Goal: Task Accomplishment & Management: Use online tool/utility

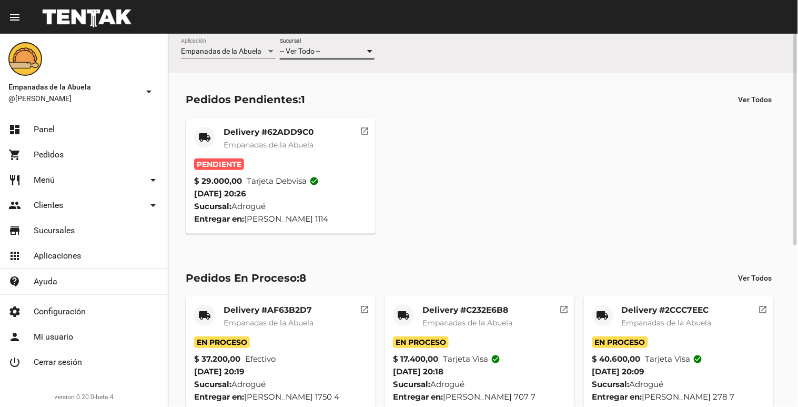
click at [309, 49] on span "-- Ver Todo --" at bounding box center [300, 51] width 41 height 8
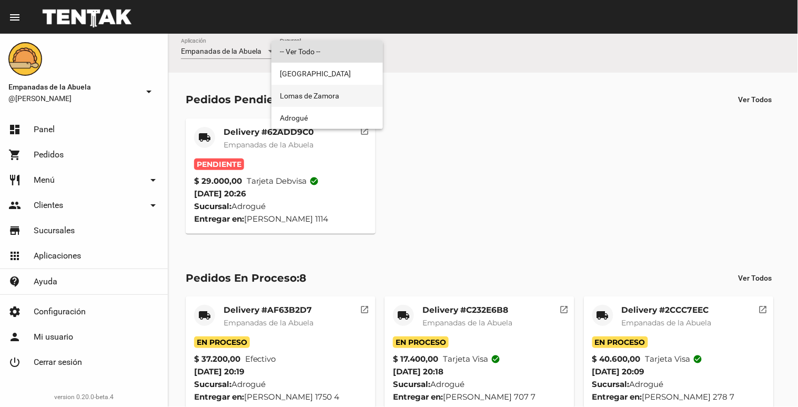
click at [298, 100] on span "Lomas de Zamora" at bounding box center [327, 96] width 95 height 22
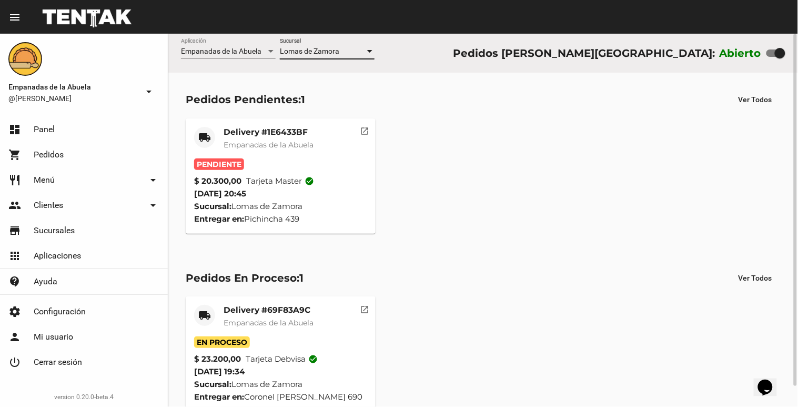
click at [255, 120] on mat-card "local_shipping Delivery #1E6433BF Empanadas de la Abuela Pendiente $ 20.300,00 …" at bounding box center [281, 175] width 190 height 115
click at [250, 129] on mat-card-title "Delivery #1E6433BF" at bounding box center [269, 132] width 90 height 11
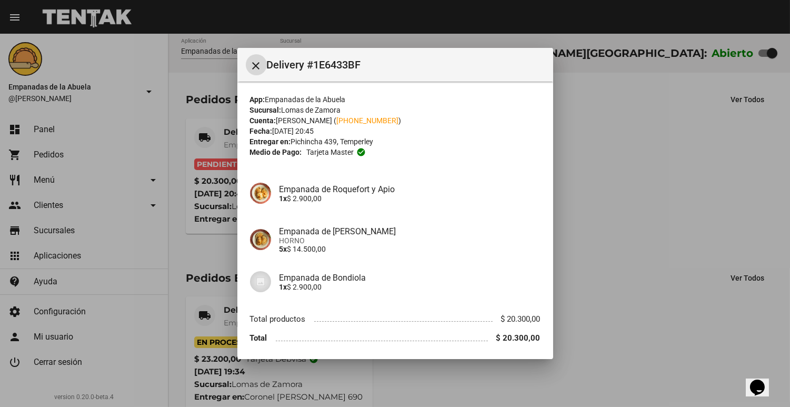
scroll to position [37, 0]
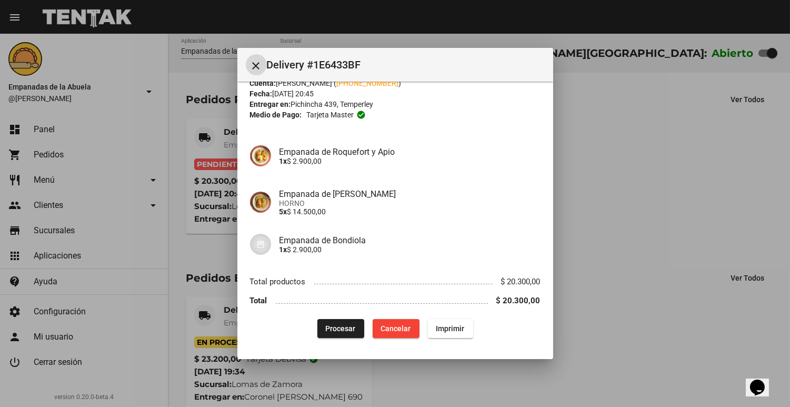
click at [337, 324] on span "Procesar" at bounding box center [341, 328] width 30 height 8
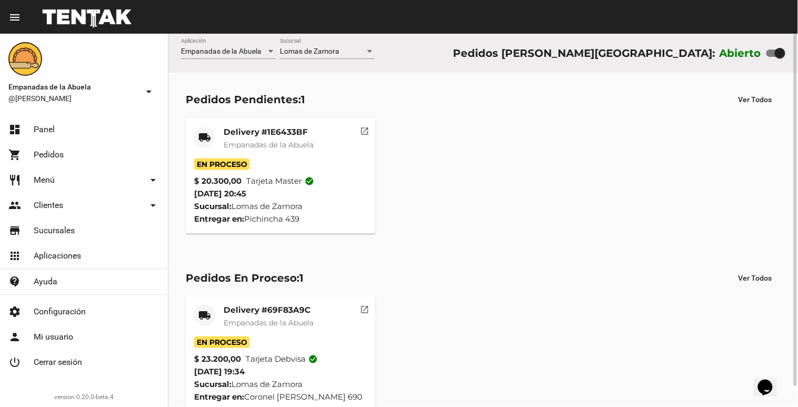
click at [251, 141] on span "Empanadas de la Abuela" at bounding box center [269, 144] width 90 height 9
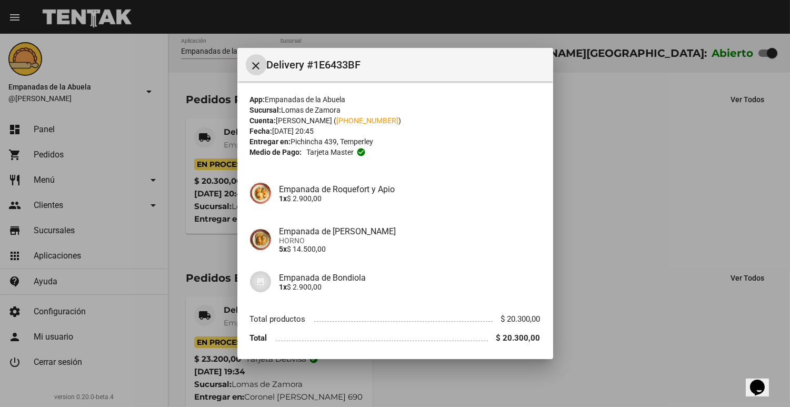
scroll to position [37, 0]
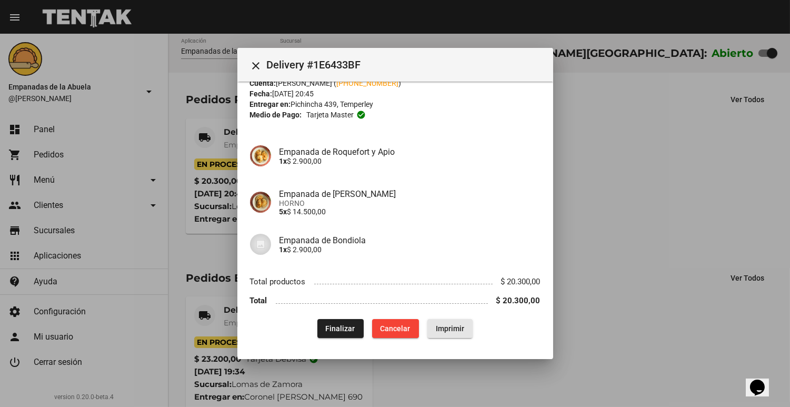
click at [449, 330] on span "Imprimir" at bounding box center [450, 328] width 28 height 8
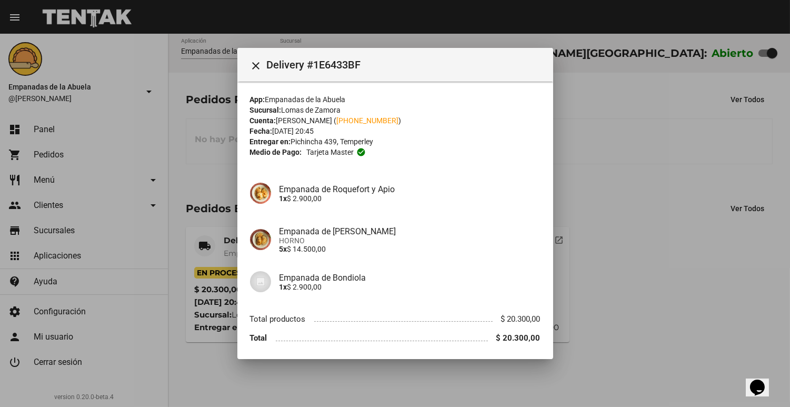
click at [605, 197] on div at bounding box center [395, 203] width 790 height 407
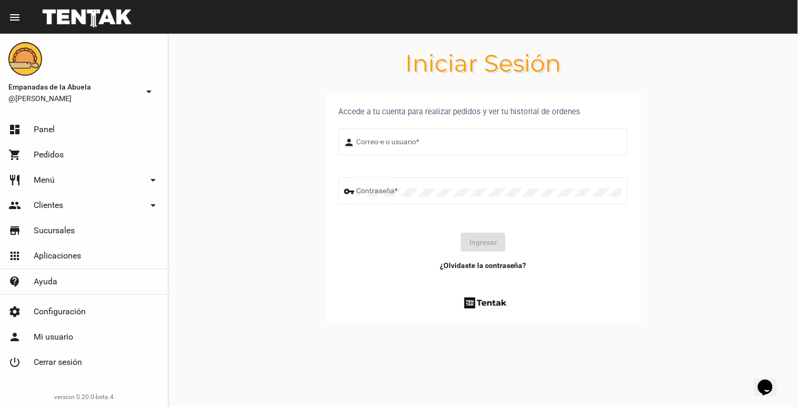
type input "[EMAIL_ADDRESS][DOMAIN_NAME]"
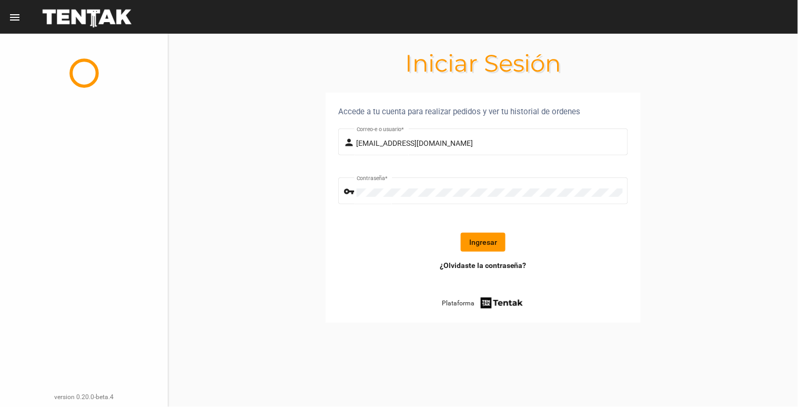
click at [485, 240] on button "Ingresar" at bounding box center [483, 242] width 45 height 19
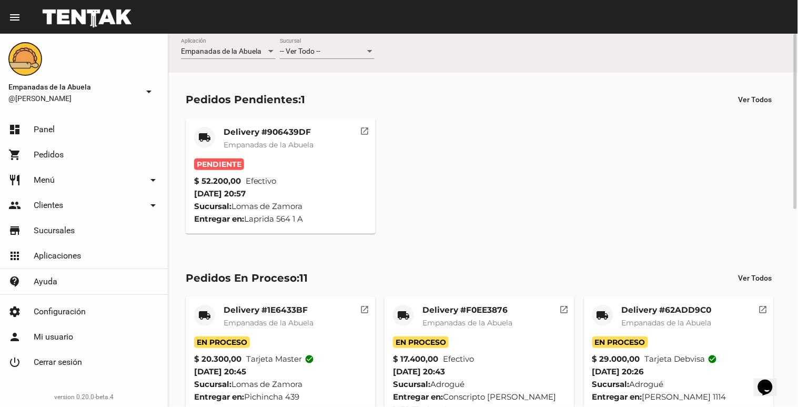
click at [296, 109] on div "Pedidos Pendientes: 1 Ver Todos local_shipping Delivery #906439DF Empanadas de …" at bounding box center [483, 162] width 630 height 178
click at [275, 129] on mat-card-title "Delivery #906439DF" at bounding box center [269, 132] width 90 height 11
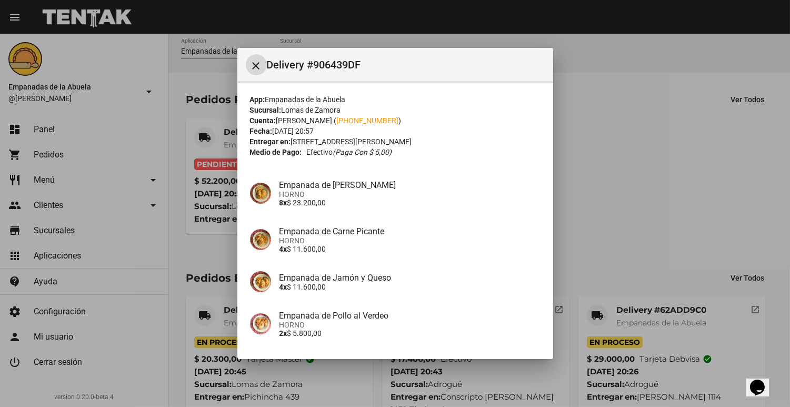
scroll to position [83, 0]
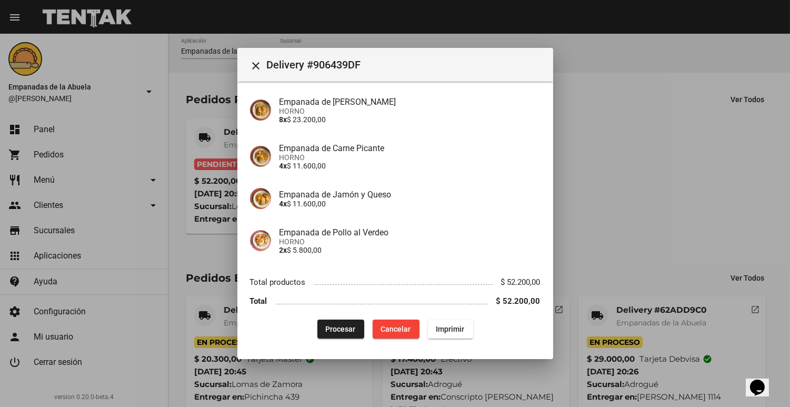
click at [350, 315] on div "App: Empanadas de la Abuela Sucursal: [PERSON_NAME] Cuenta: [PERSON_NAME] ( [PH…" at bounding box center [395, 174] width 290 height 327
click at [346, 322] on button "Procesar" at bounding box center [340, 328] width 47 height 19
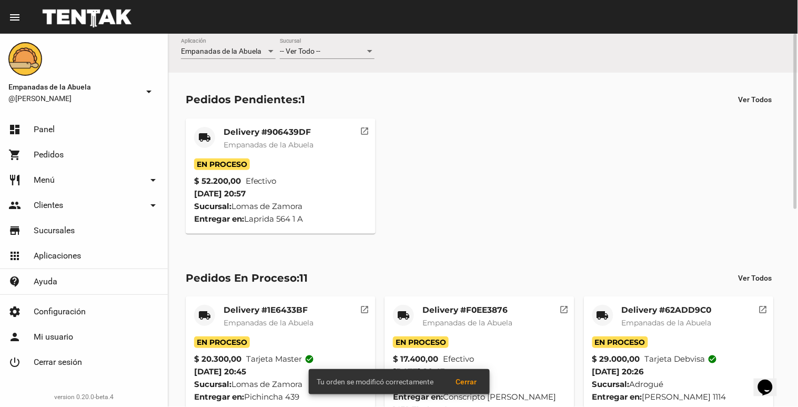
click at [322, 155] on mat-card-header "local_shipping Delivery #906439DF Empanadas de [GEOGRAPHIC_DATA]" at bounding box center [280, 143] width 173 height 32
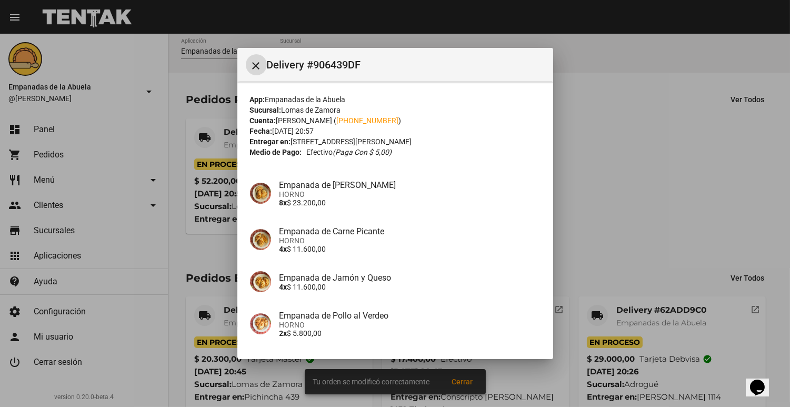
scroll to position [83, 0]
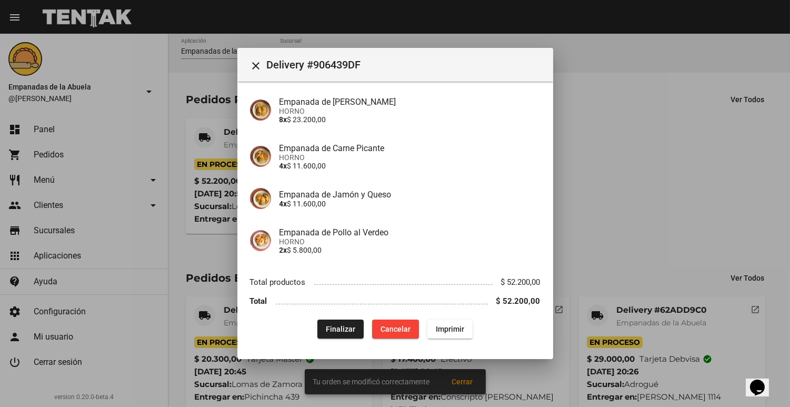
click at [446, 340] on mat-dialog-content "App: Empanadas de la Abuela Sucursal: [PERSON_NAME] Cuenta: [PERSON_NAME] ( [PH…" at bounding box center [395, 214] width 316 height 264
click at [451, 325] on span "Imprimir" at bounding box center [450, 329] width 28 height 8
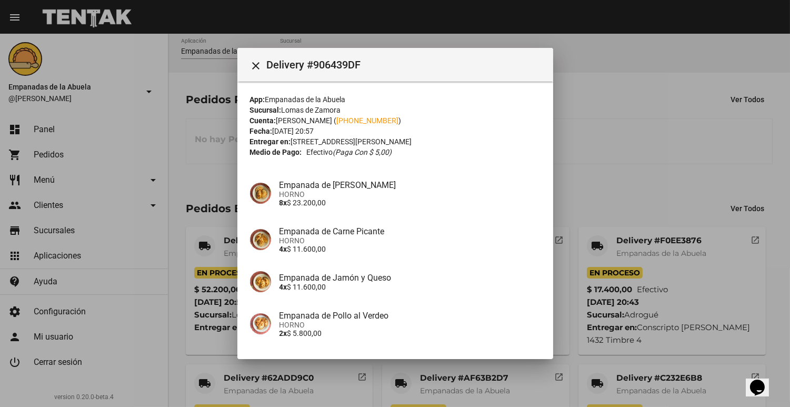
click at [675, 172] on div at bounding box center [395, 203] width 790 height 407
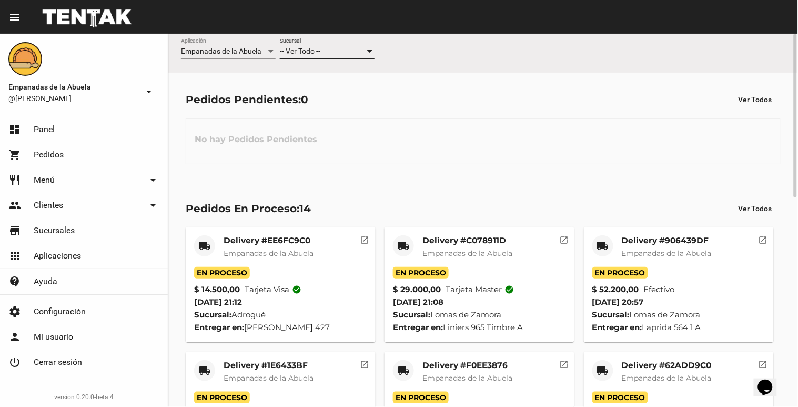
click at [320, 49] on span "-- Ver Todo --" at bounding box center [300, 51] width 41 height 8
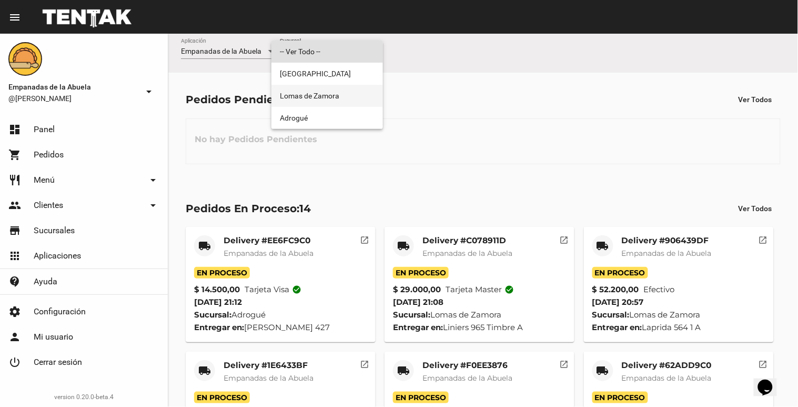
click at [327, 91] on span "Lomas de Zamora" at bounding box center [327, 96] width 95 height 22
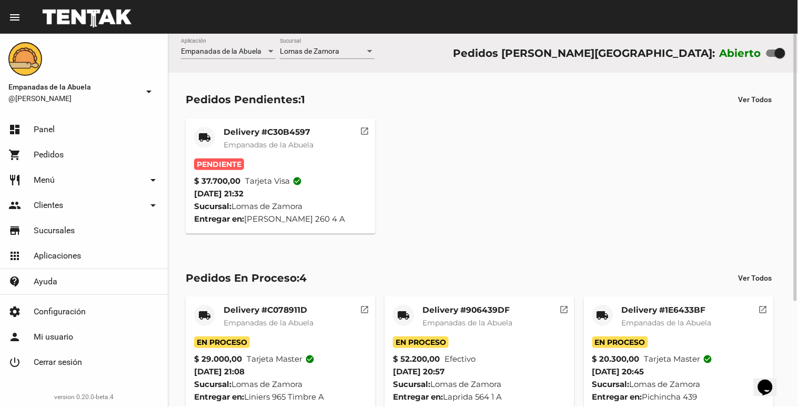
click at [282, 134] on mat-card-title "Delivery #C30B4597" at bounding box center [269, 132] width 90 height 11
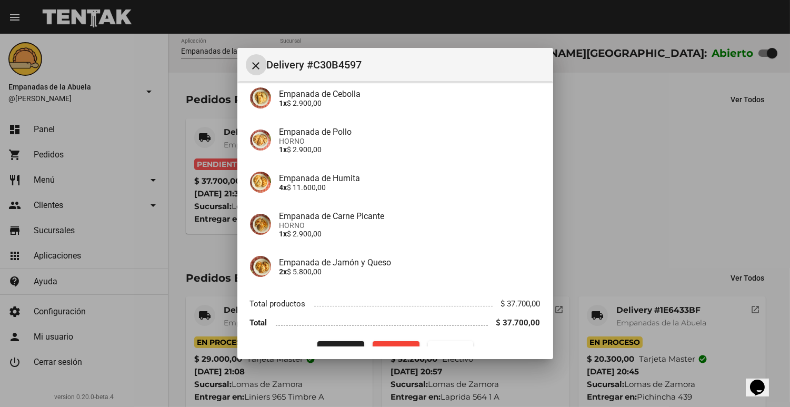
scroll to position [197, 0]
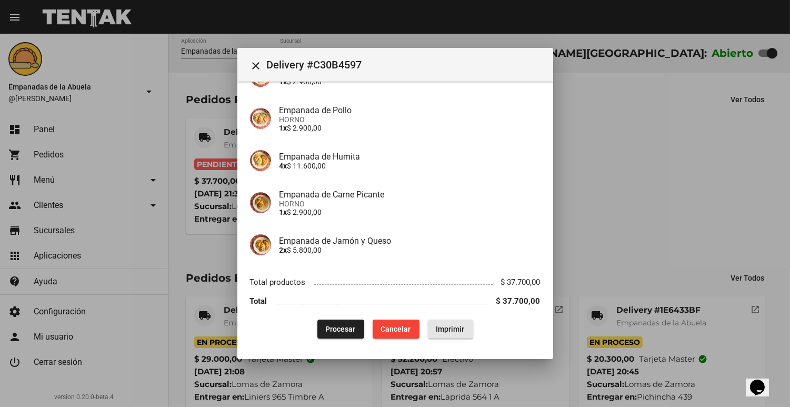
drag, startPoint x: 430, startPoint y: 329, endPoint x: 59, endPoint y: 372, distance: 374.0
click at [432, 327] on button "Imprimir" at bounding box center [450, 328] width 45 height 19
click at [327, 325] on span "Procesar" at bounding box center [341, 329] width 30 height 8
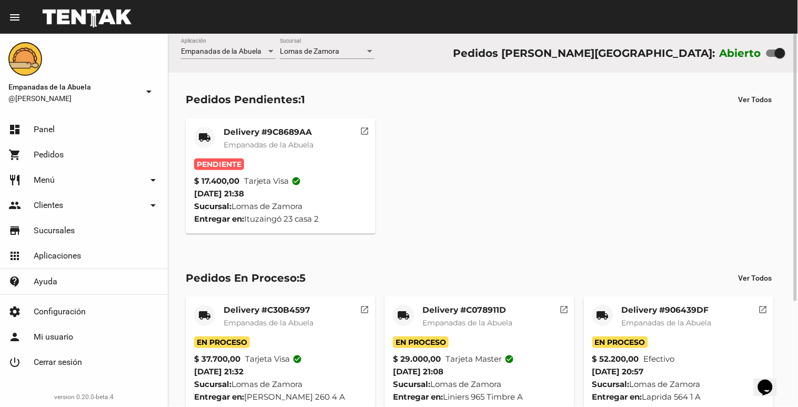
click at [292, 129] on mat-card-title "Delivery #9C8689AA" at bounding box center [269, 132] width 90 height 11
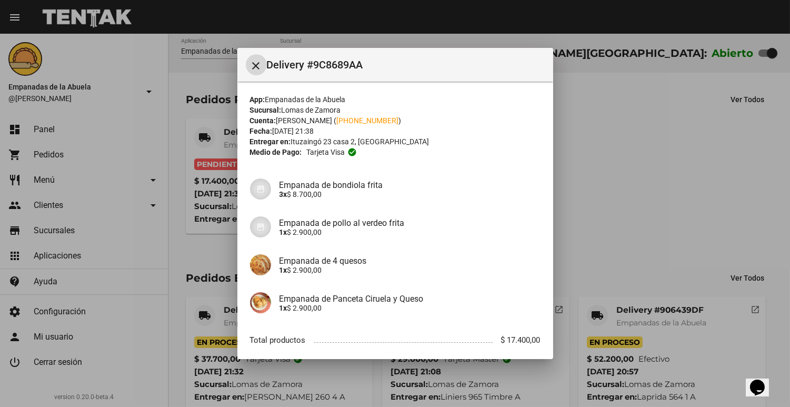
scroll to position [58, 0]
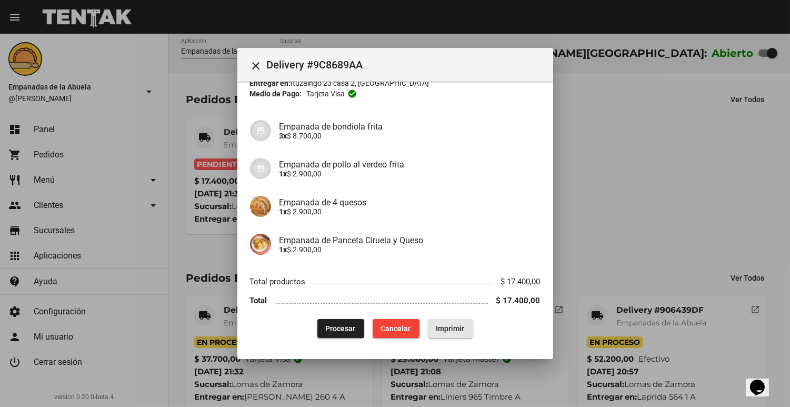
click at [453, 329] on span "Imprimir" at bounding box center [450, 328] width 28 height 8
drag, startPoint x: 323, startPoint y: 327, endPoint x: 327, endPoint y: 318, distance: 9.9
click at [326, 327] on span "Procesar" at bounding box center [341, 328] width 30 height 8
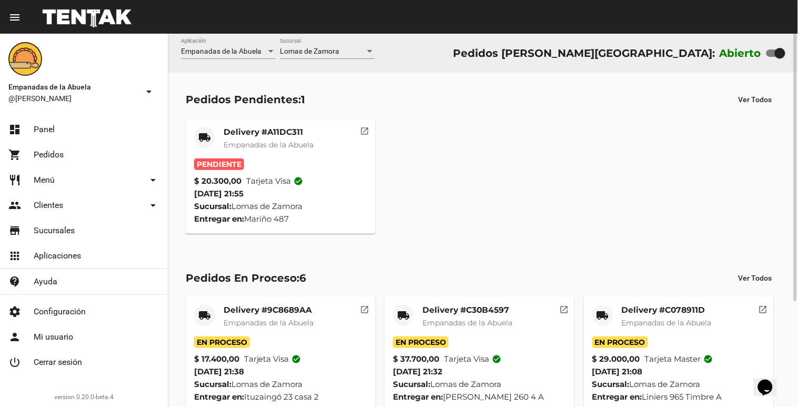
click at [284, 146] on span "Empanadas de la Abuela" at bounding box center [269, 144] width 90 height 9
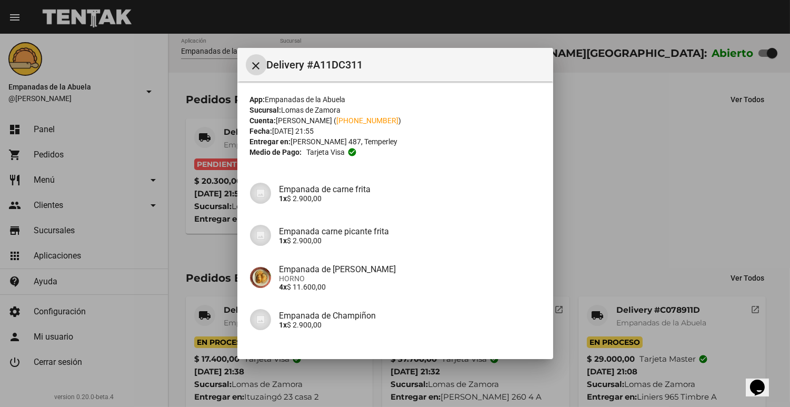
scroll to position [75, 0]
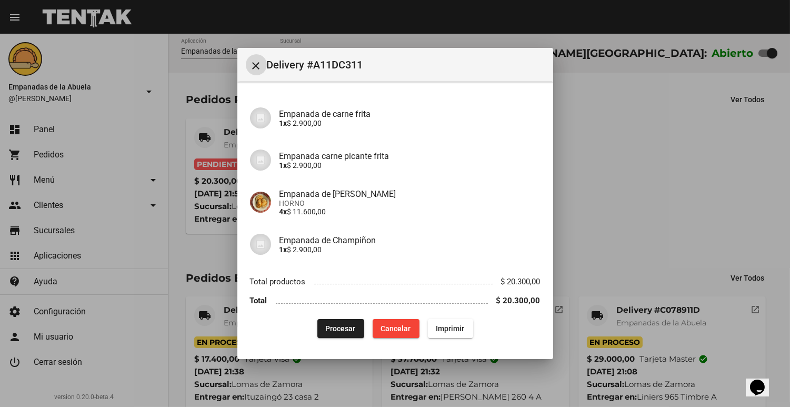
click at [340, 324] on span "Procesar" at bounding box center [341, 328] width 30 height 8
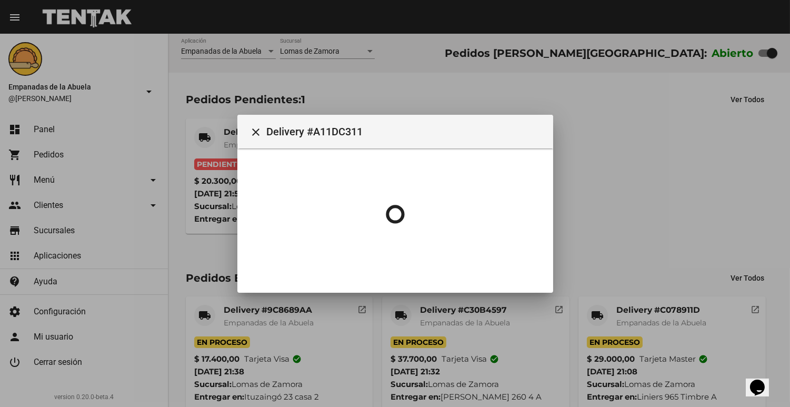
scroll to position [0, 0]
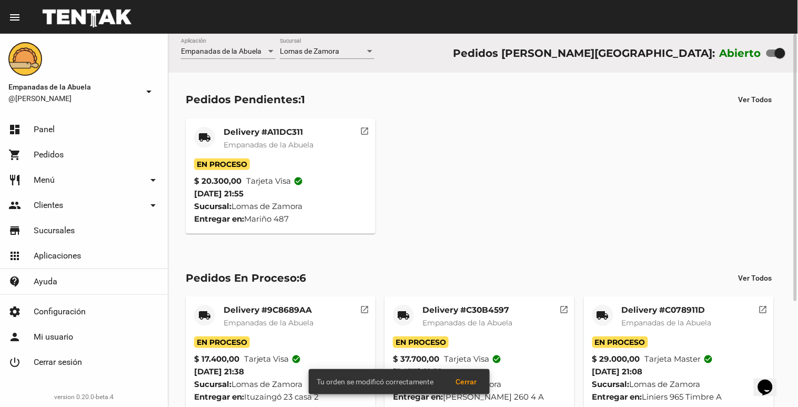
click at [290, 150] on div "Delivery #A11DC311 Empanadas de la Abuela" at bounding box center [269, 143] width 90 height 32
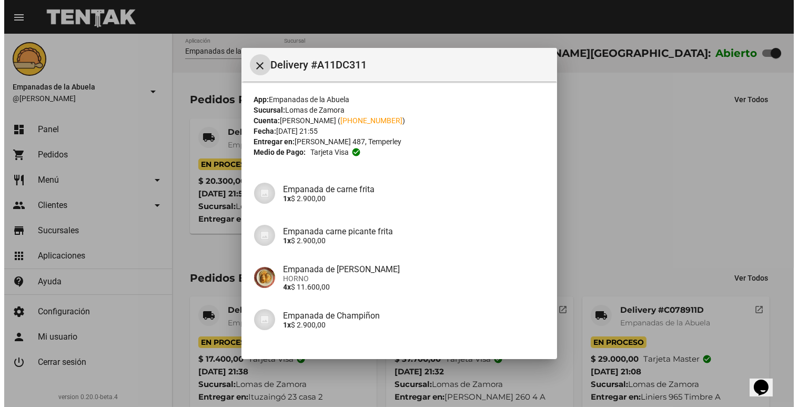
scroll to position [75, 0]
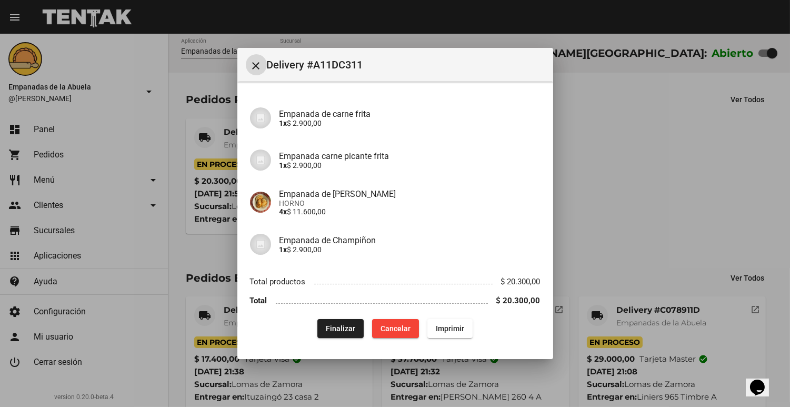
click at [461, 329] on button "Imprimir" at bounding box center [449, 328] width 45 height 19
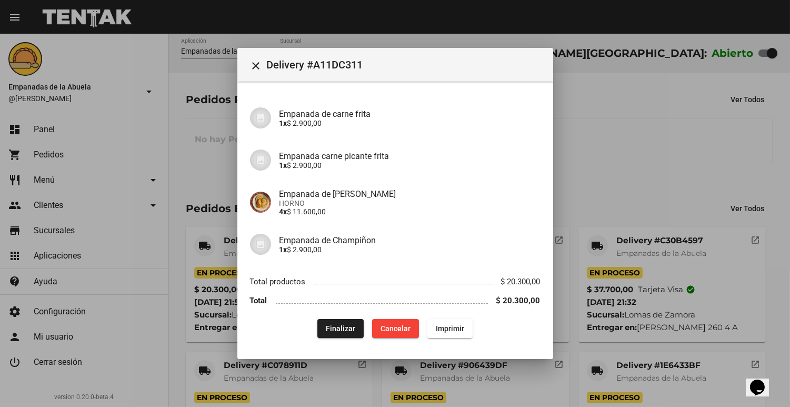
click at [666, 148] on div at bounding box center [395, 203] width 790 height 407
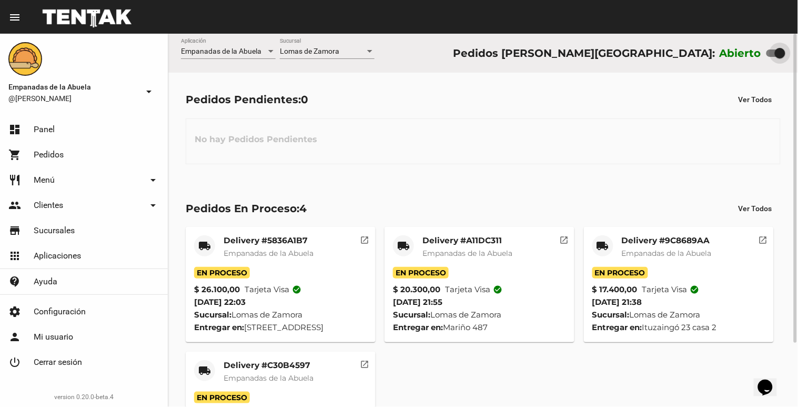
click at [779, 49] on div at bounding box center [780, 53] width 11 height 11
click at [772, 57] on input "checkbox" at bounding box center [771, 57] width 1 height 1
checkbox input "false"
